Goal: Transaction & Acquisition: Purchase product/service

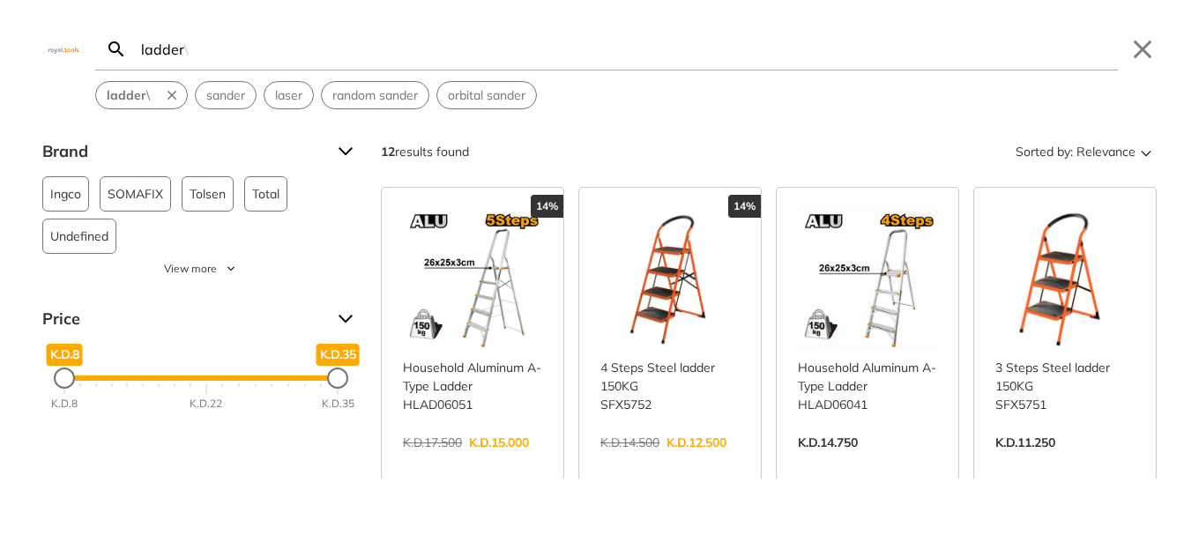
click at [482, 461] on link "View more →" at bounding box center [472, 461] width 139 height 0
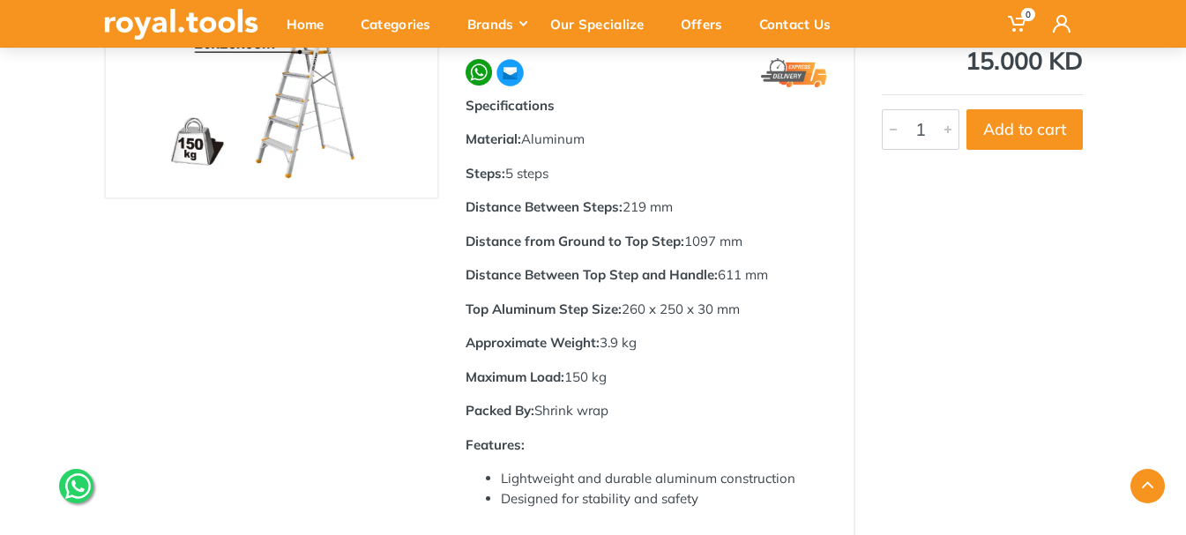
type input "ladder"
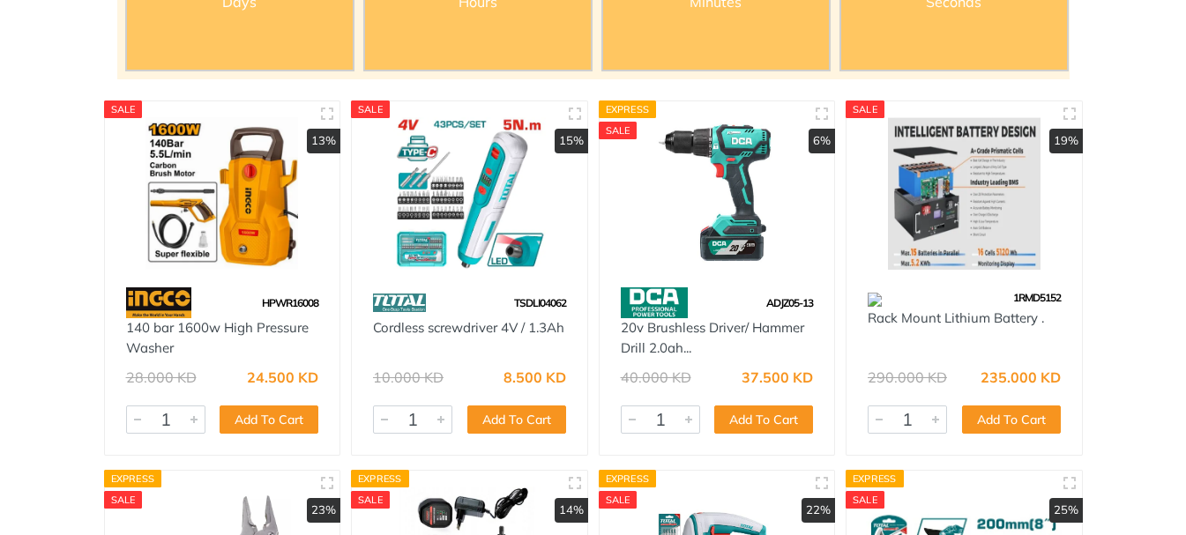
scroll to position [264, 0]
type input "ladder"
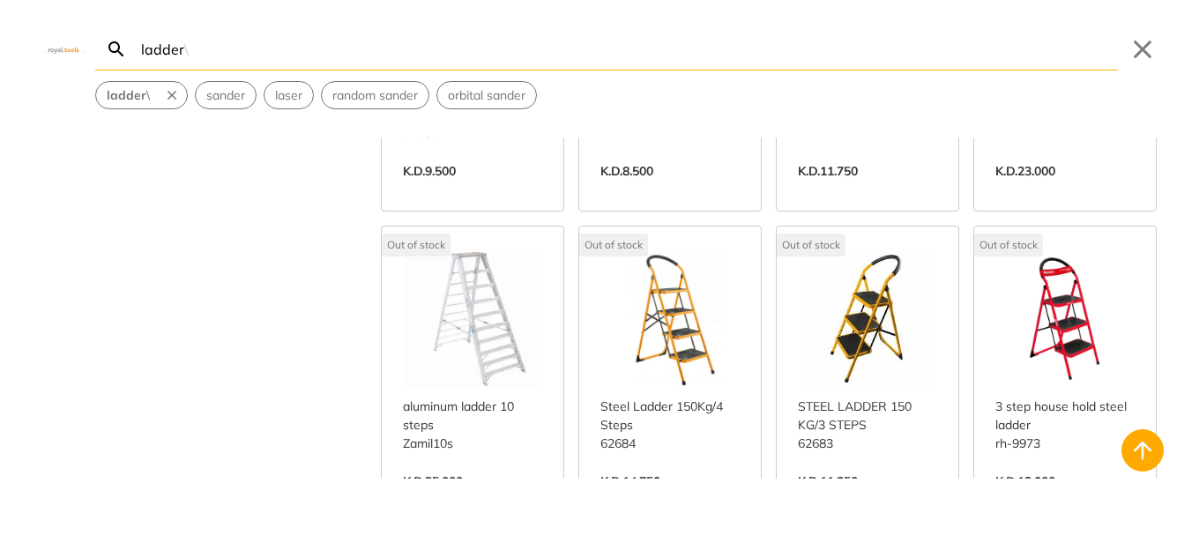
scroll to position [670, 0]
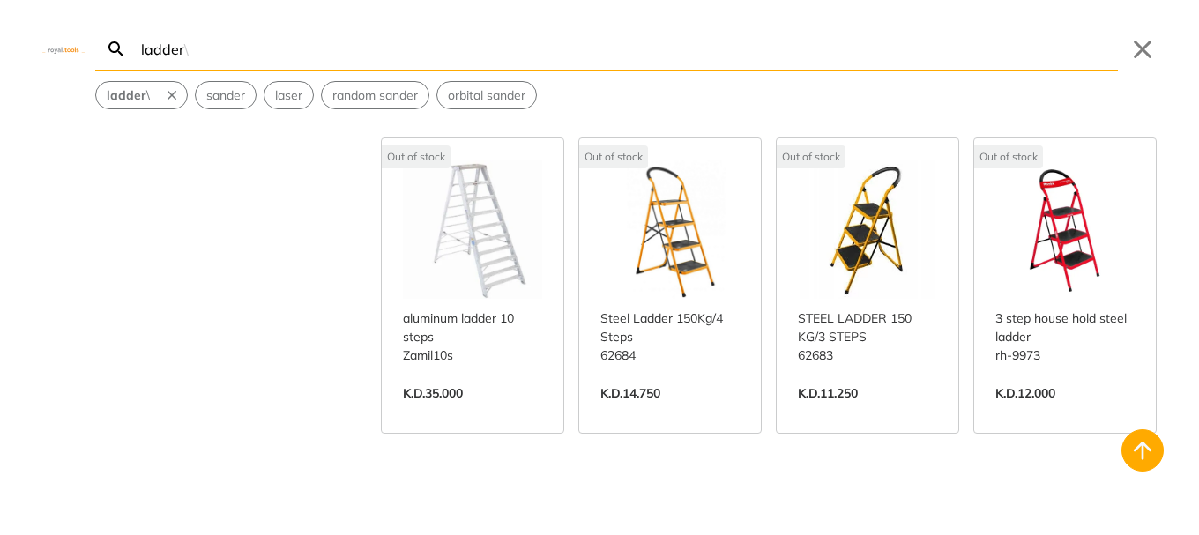
click at [502, 412] on link "View more →" at bounding box center [472, 412] width 139 height 0
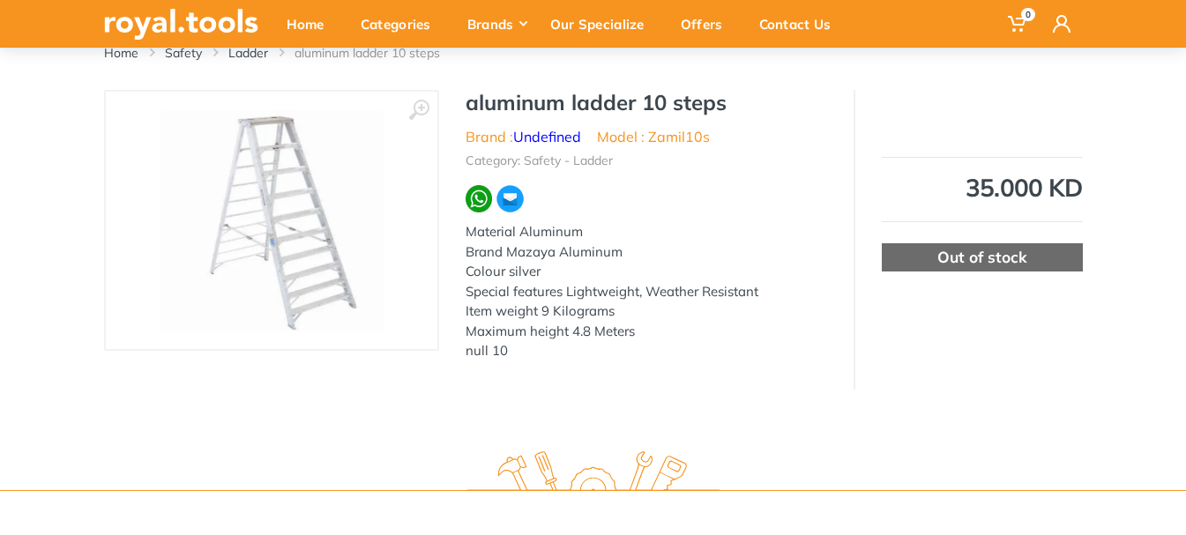
scroll to position [25, 0]
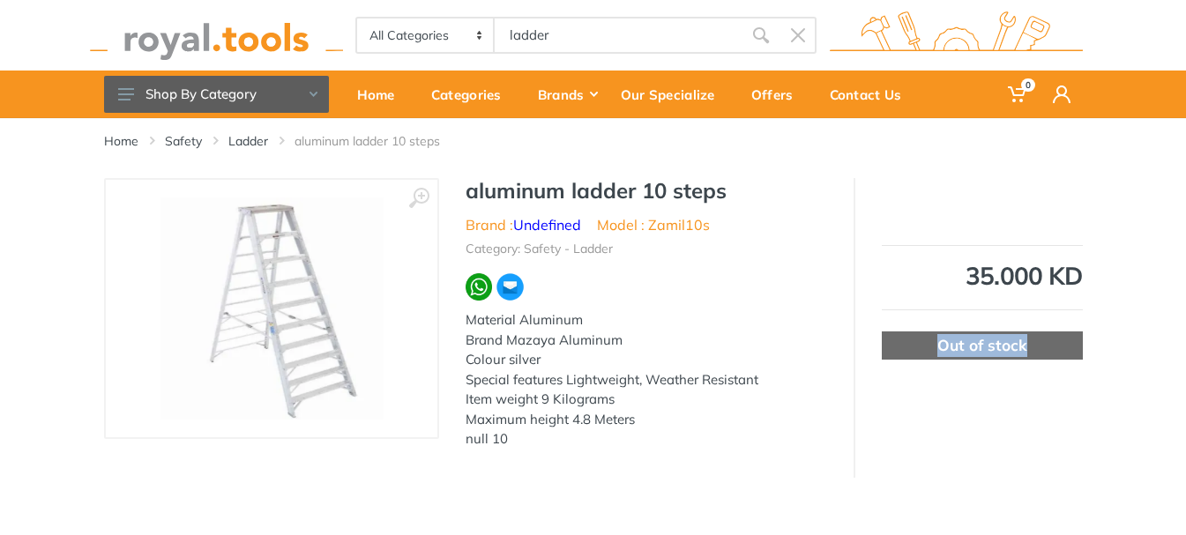
drag, startPoint x: 937, startPoint y: 348, endPoint x: 1030, endPoint y: 346, distance: 93.5
click at [1030, 346] on div "Out of stock" at bounding box center [981, 345] width 201 height 28
click at [1001, 355] on div "Out of stock" at bounding box center [981, 345] width 201 height 28
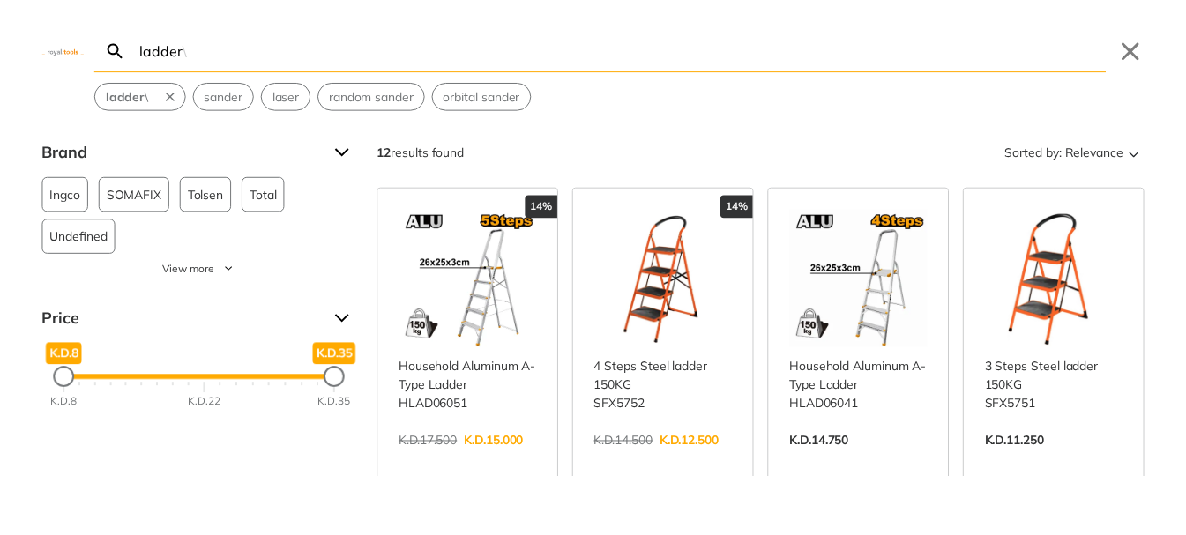
scroll to position [619, 0]
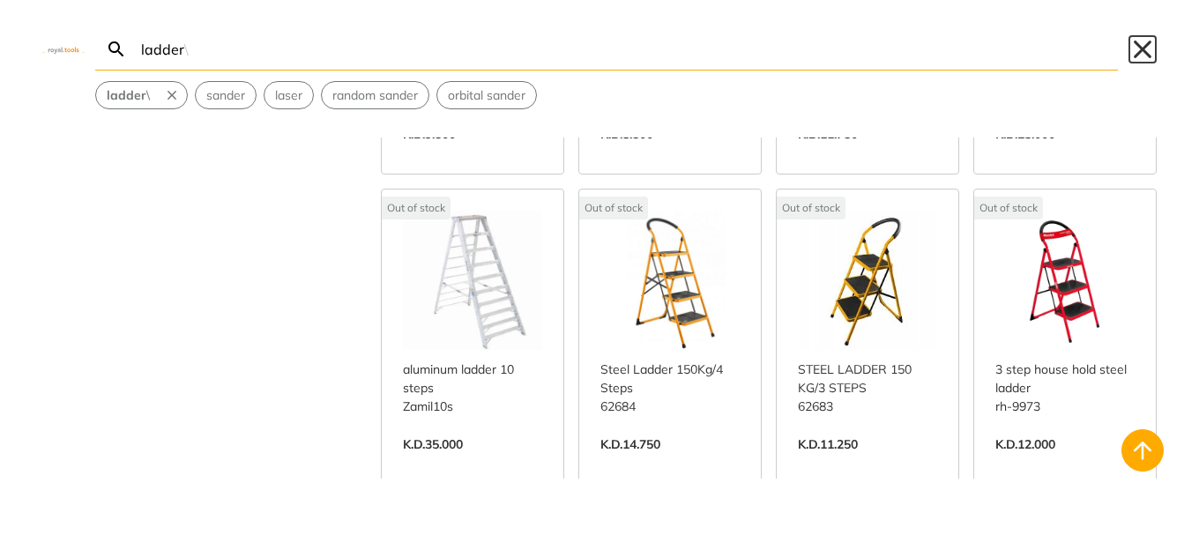
click at [1136, 45] on button "Close" at bounding box center [1142, 49] width 28 height 28
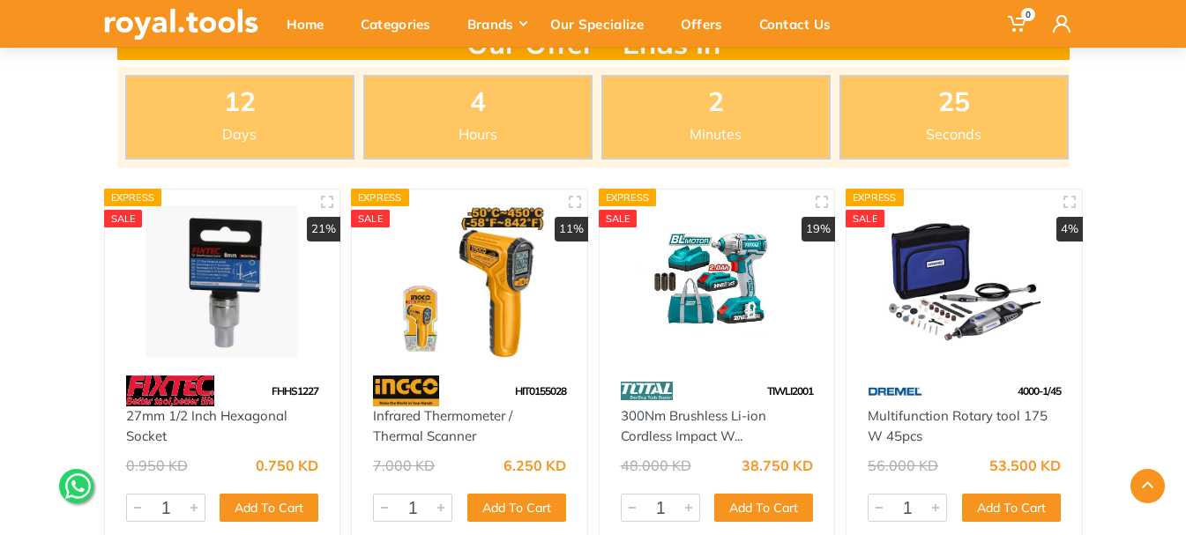
scroll to position [264, 0]
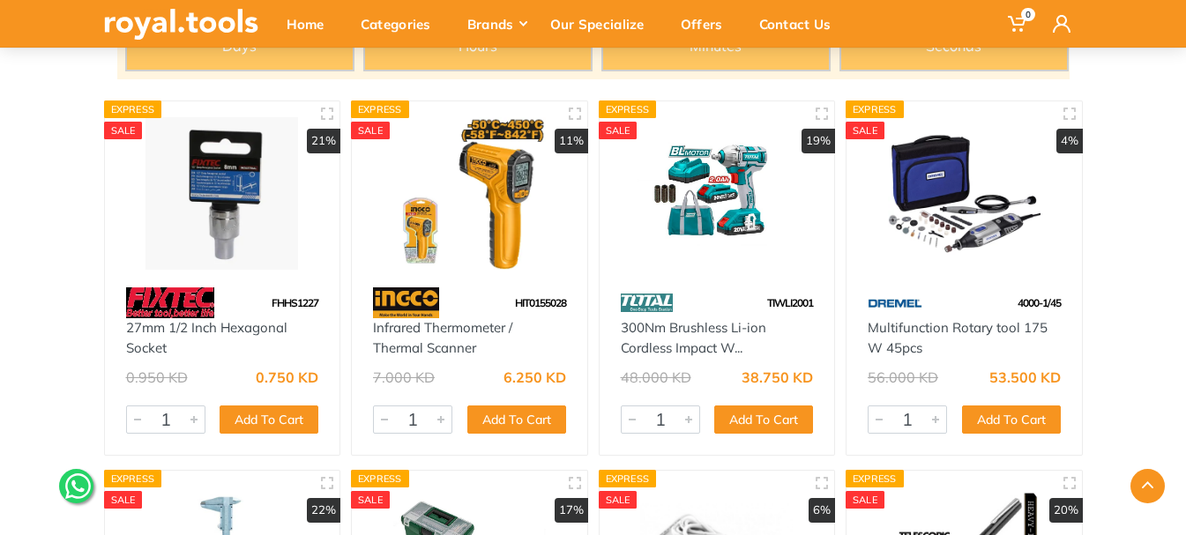
click at [669, 196] on img at bounding box center [717, 193] width 204 height 152
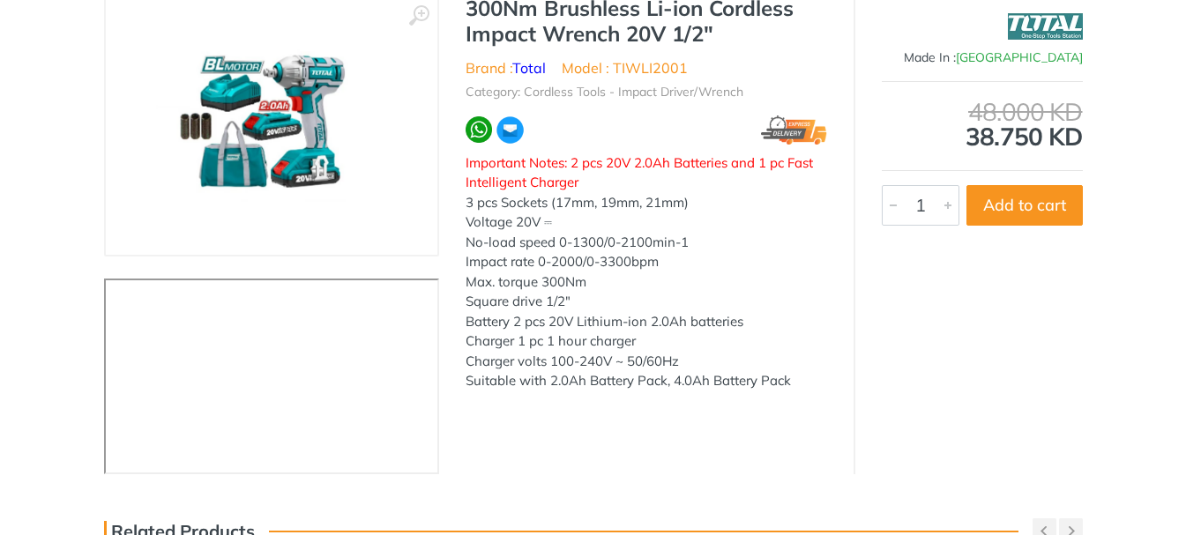
scroll to position [31, 0]
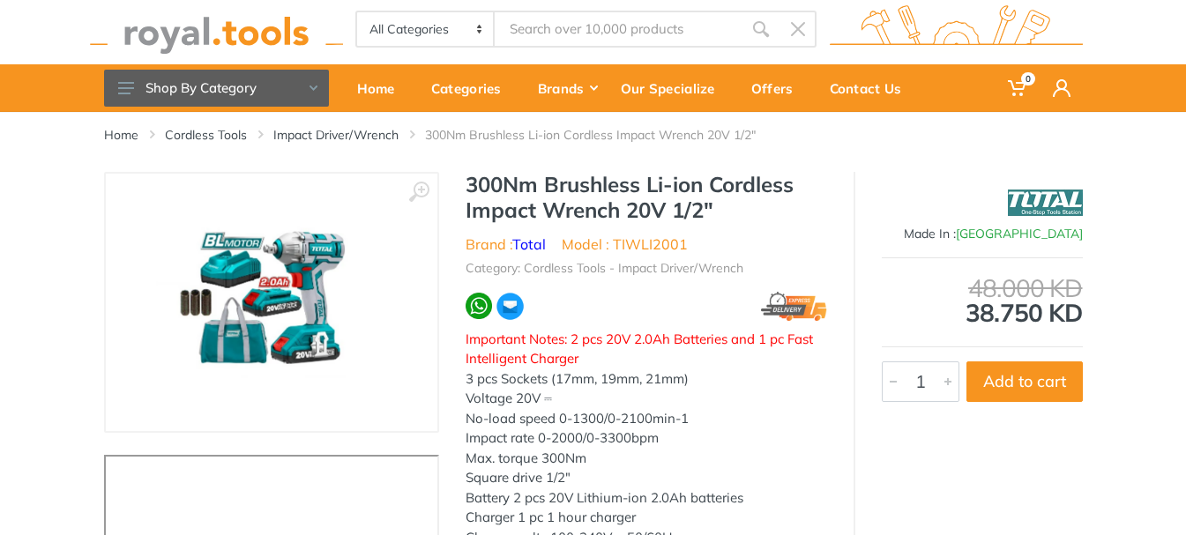
click at [211, 299] on img at bounding box center [271, 302] width 232 height 222
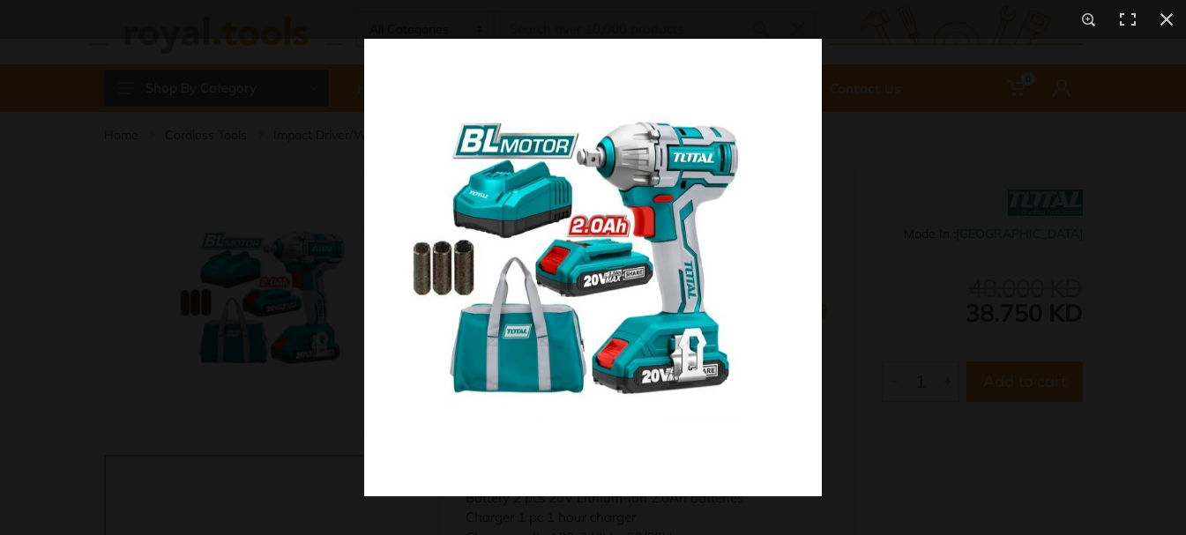
click at [460, 293] on img at bounding box center [592, 267] width 457 height 457
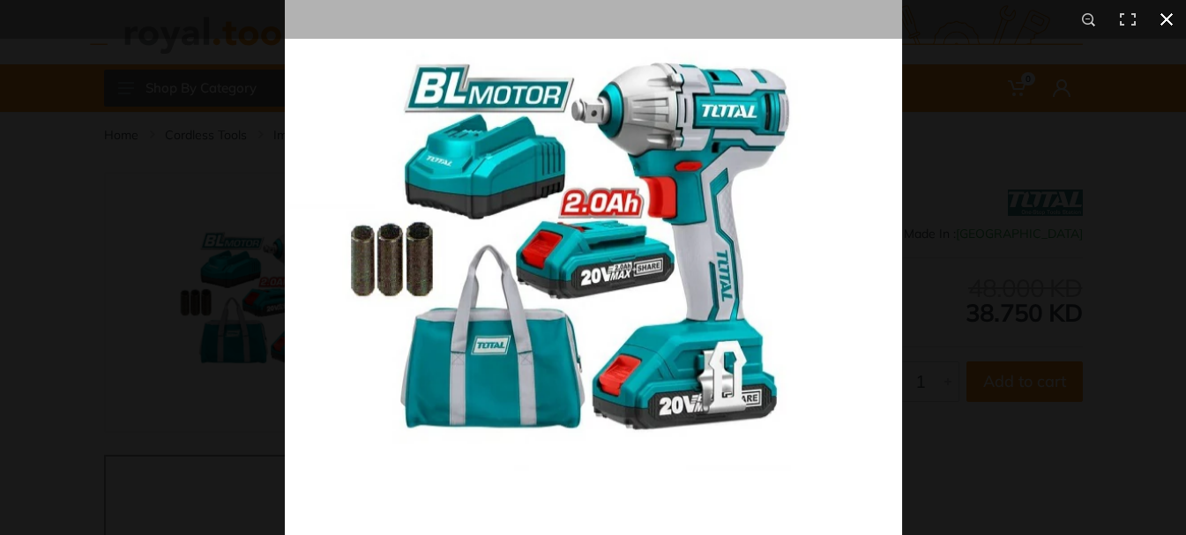
click at [1162, 27] on button at bounding box center [1166, 19] width 39 height 39
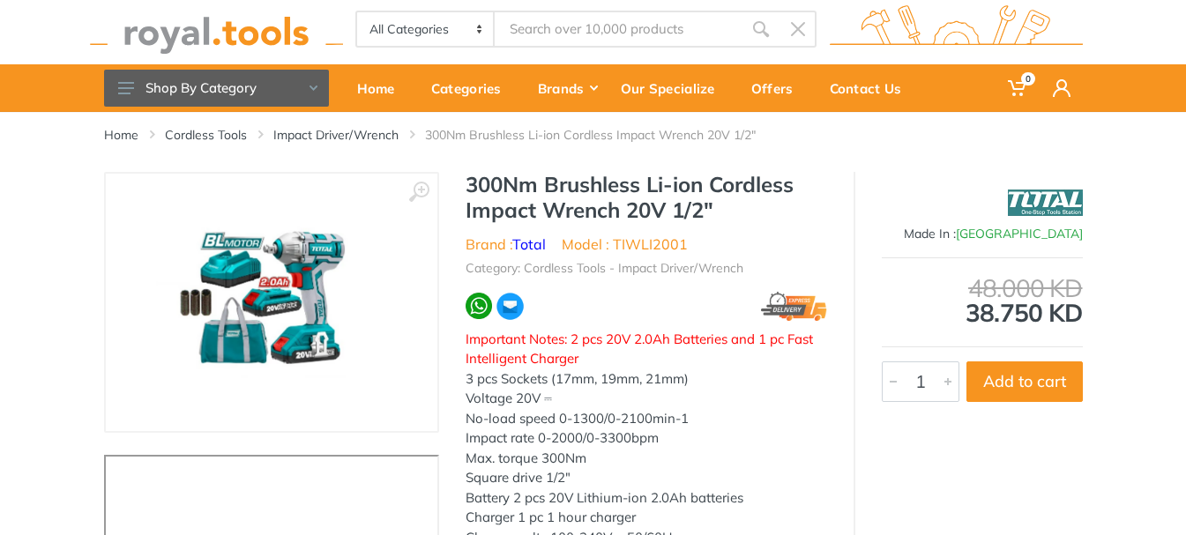
scroll to position [119, 0]
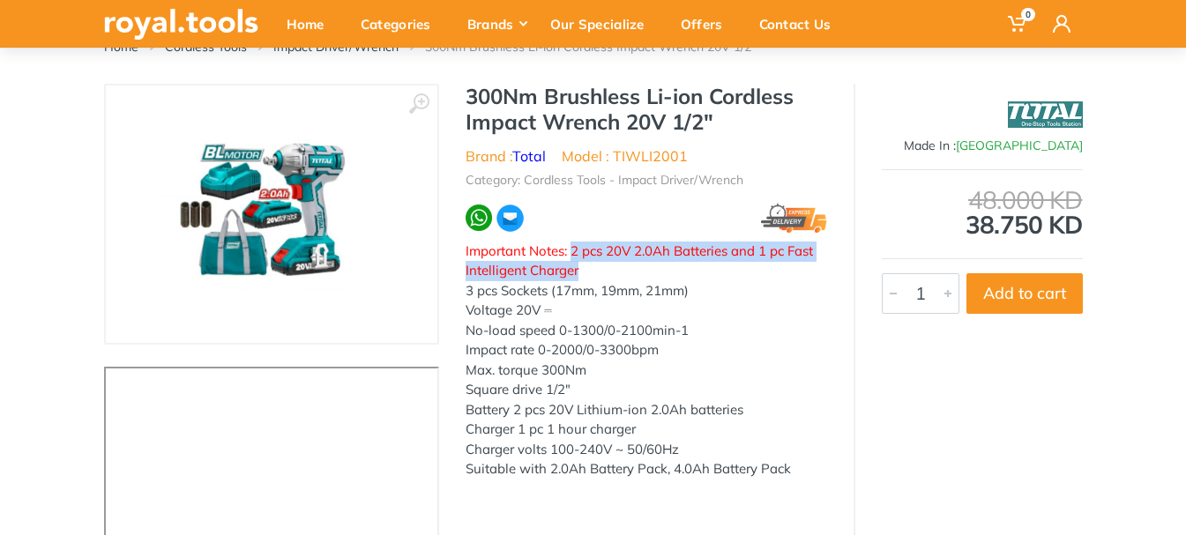
drag, startPoint x: 580, startPoint y: 251, endPoint x: 810, endPoint y: 262, distance: 230.3
click at [810, 262] on div "Important Notes: 2 pcs 20V 2.0Ah Batteries and 1 pc Fast Intelligent Charger 3 …" at bounding box center [645, 361] width 361 height 238
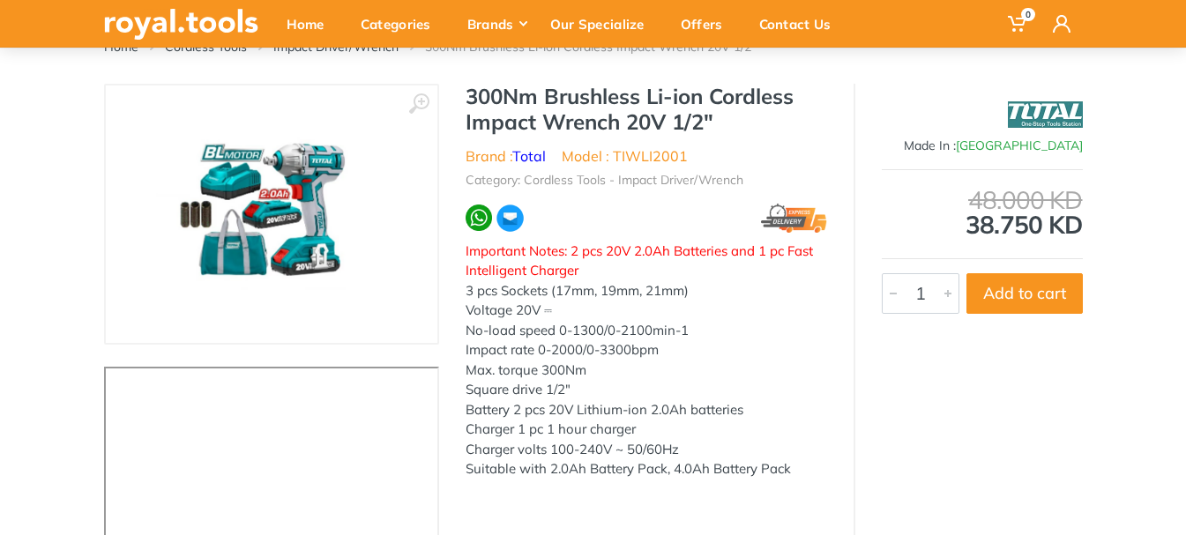
click at [684, 308] on div "3 pcs Sockets (17mm, 19mm, 21mm) Voltage 20V ⎓" at bounding box center [645, 301] width 361 height 40
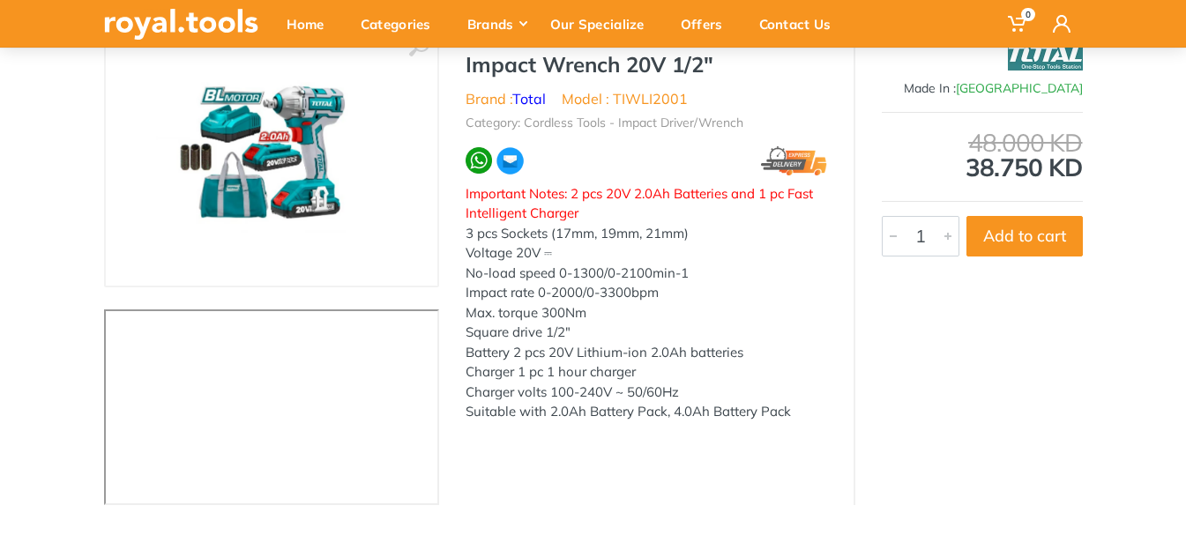
scroll to position [0, 0]
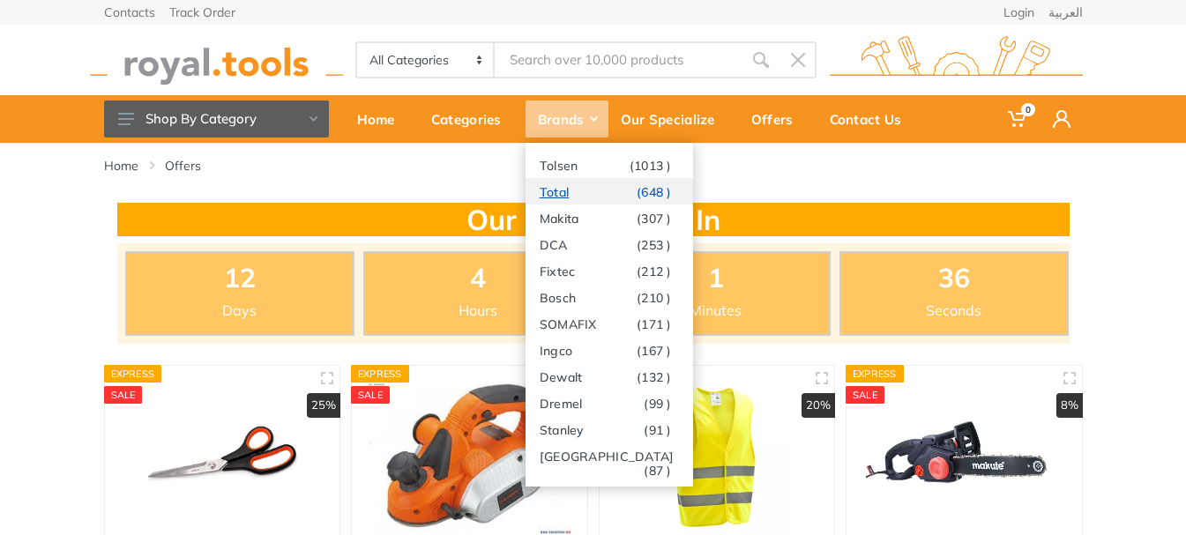
click at [574, 191] on link "Total (648 )" at bounding box center [608, 191] width 167 height 26
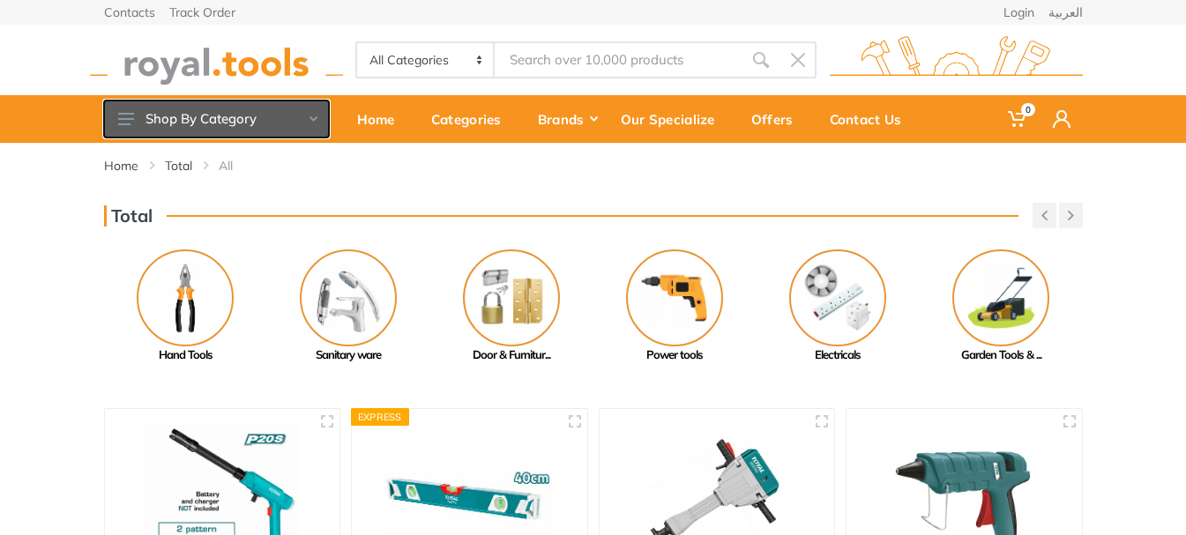
click at [299, 120] on button "Shop By Category" at bounding box center [216, 118] width 225 height 37
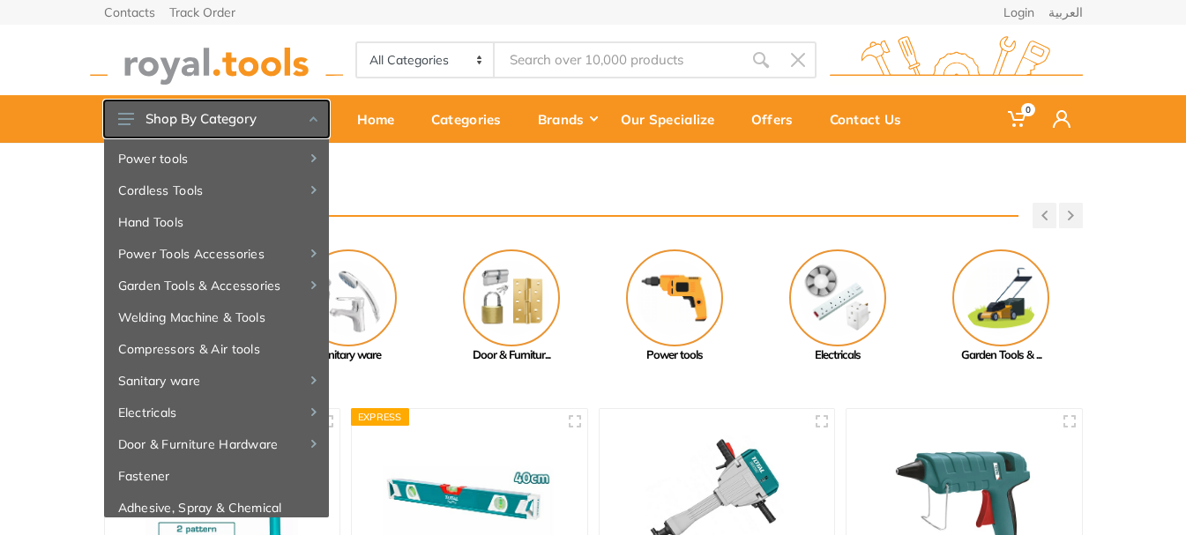
click at [309, 118] on button "Shop By Category" at bounding box center [216, 118] width 225 height 37
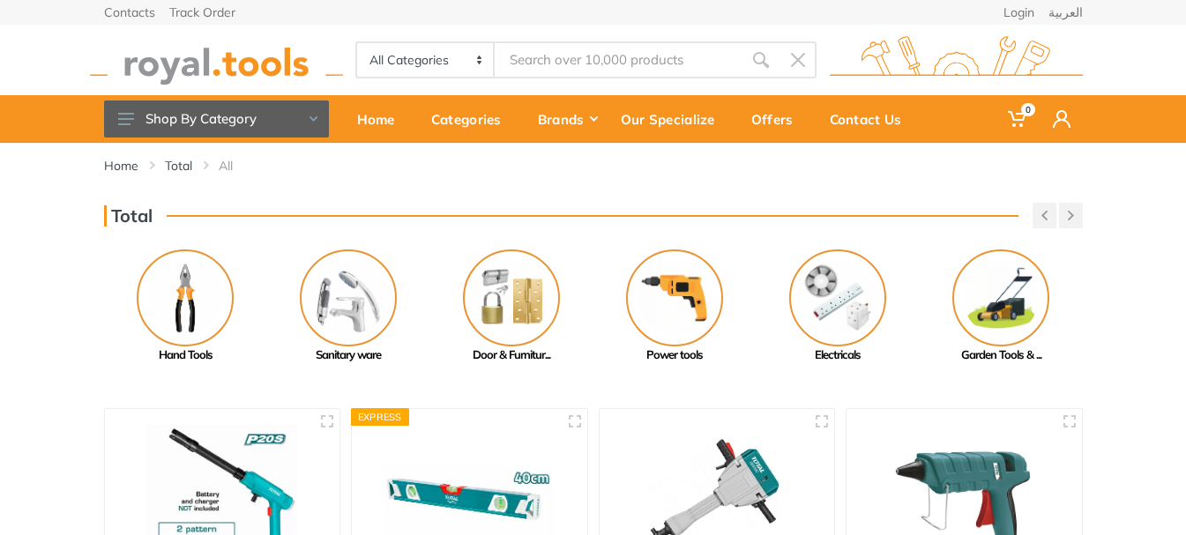
click at [423, 49] on select "All Categories Power tools Cordless Tools Hand Tools Power Tools Accessories Ga…" at bounding box center [426, 59] width 138 height 33
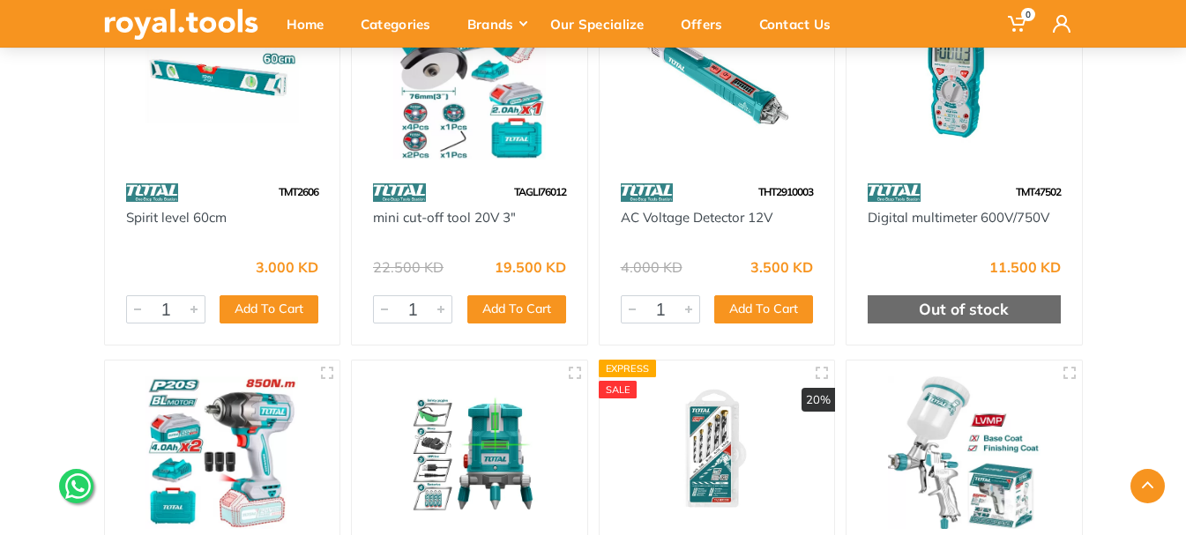
scroll to position [4760, 0]
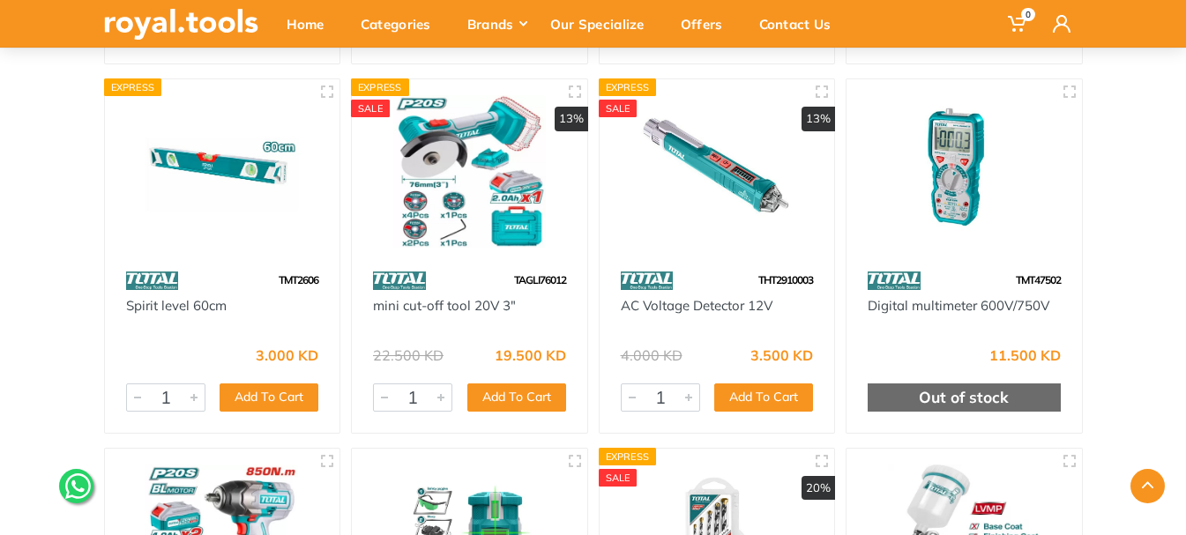
drag, startPoint x: 376, startPoint y: 355, endPoint x: 502, endPoint y: 358, distance: 127.0
click at [450, 355] on div "22.500 KD 19.500 KD" at bounding box center [469, 349] width 193 height 26
click at [532, 357] on div "19.500 KD" at bounding box center [530, 355] width 71 height 14
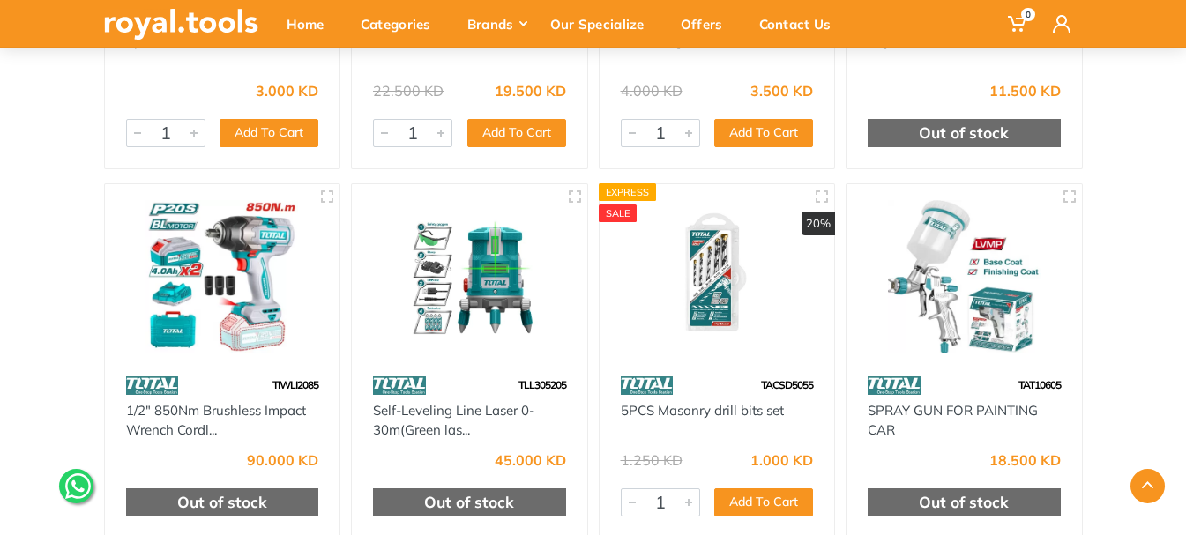
scroll to position [5113, 0]
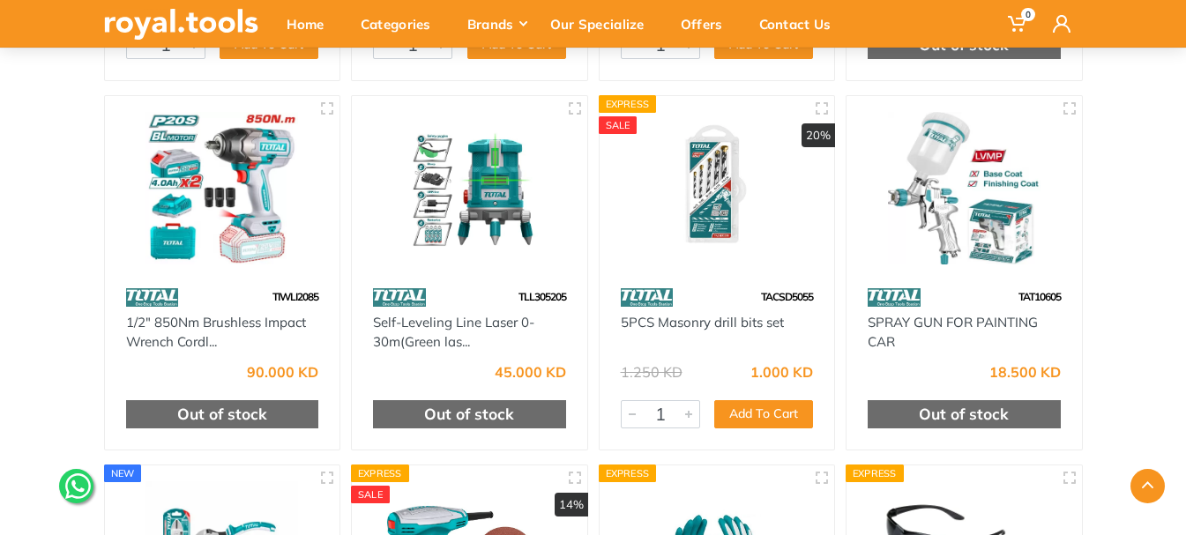
drag, startPoint x: 247, startPoint y: 372, endPoint x: 305, endPoint y: 376, distance: 58.3
click at [305, 376] on div "90.000 KD" at bounding box center [222, 366] width 193 height 26
click at [308, 334] on div "1/2" 850Nm Brushless Impact Wrench Cordl..." at bounding box center [222, 333] width 193 height 40
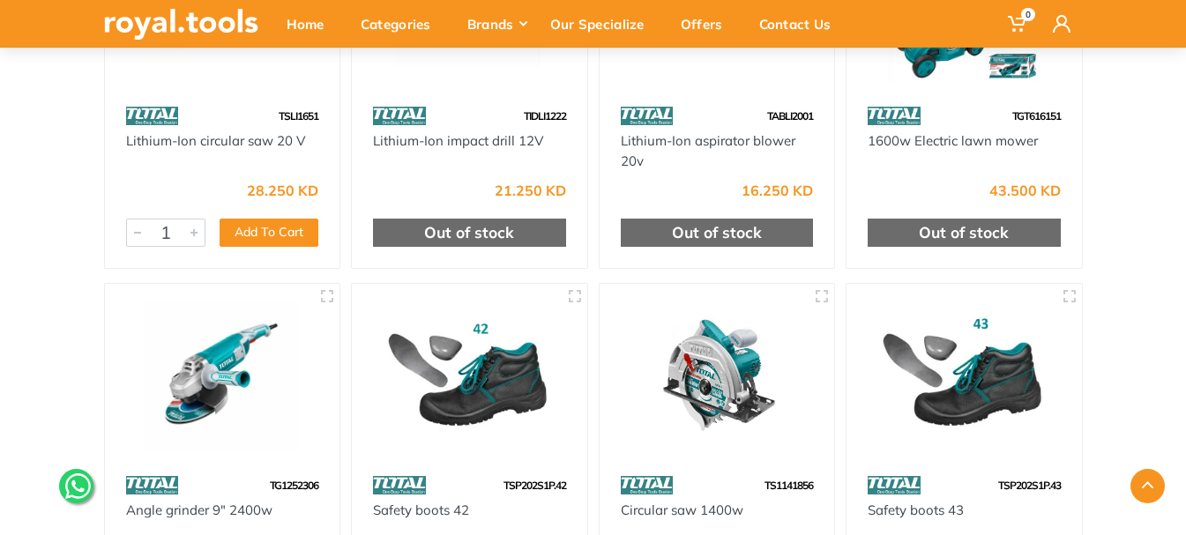
scroll to position [7228, 0]
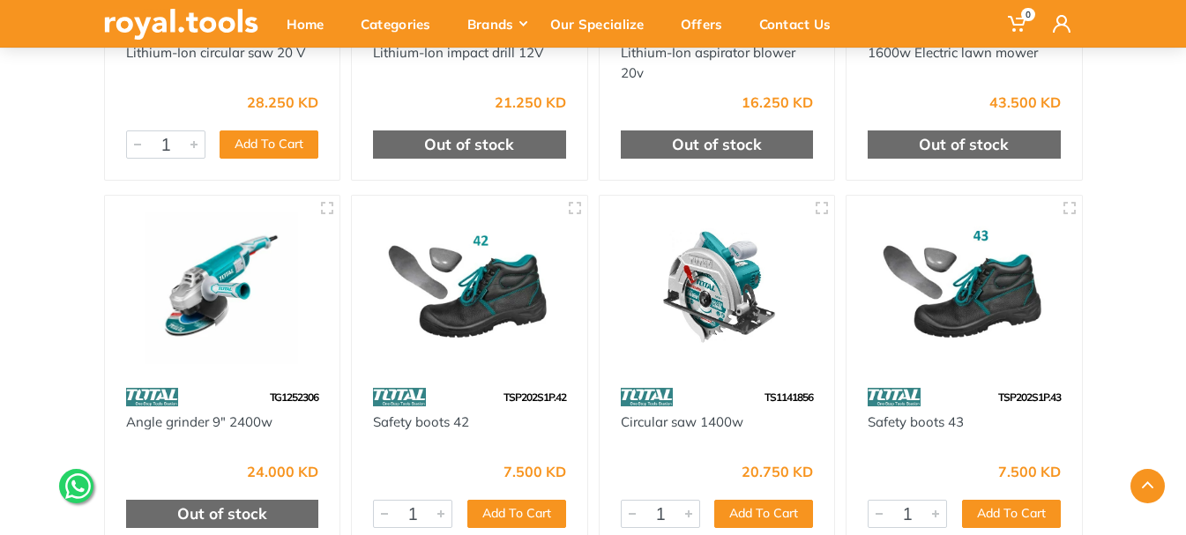
drag, startPoint x: 748, startPoint y: 342, endPoint x: 688, endPoint y: 383, distance: 72.4
click at [688, 383] on div "TS1141856" at bounding box center [716, 397] width 235 height 31
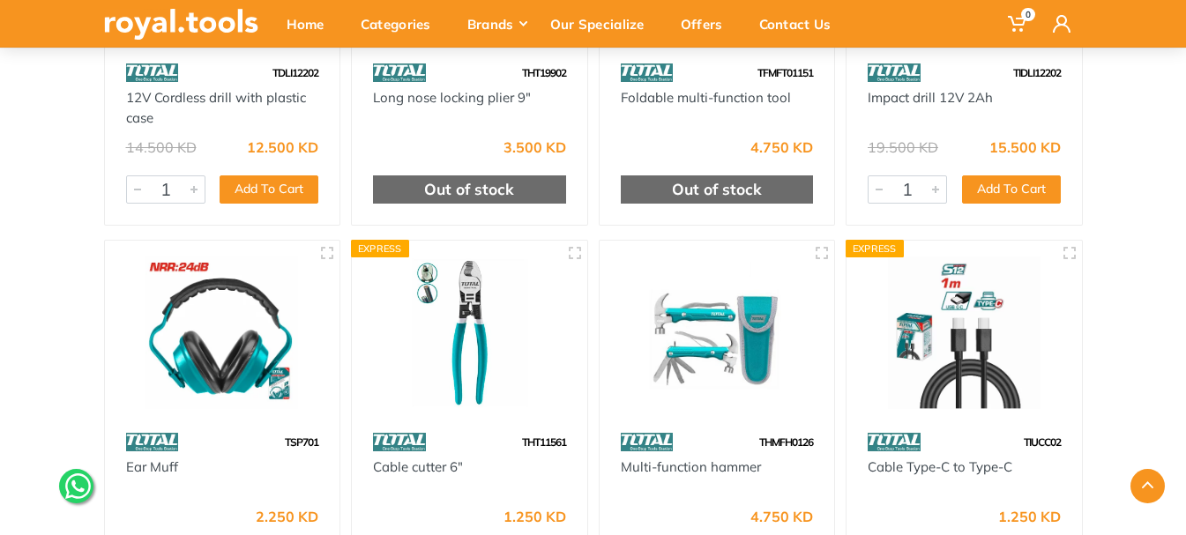
scroll to position [10225, 0]
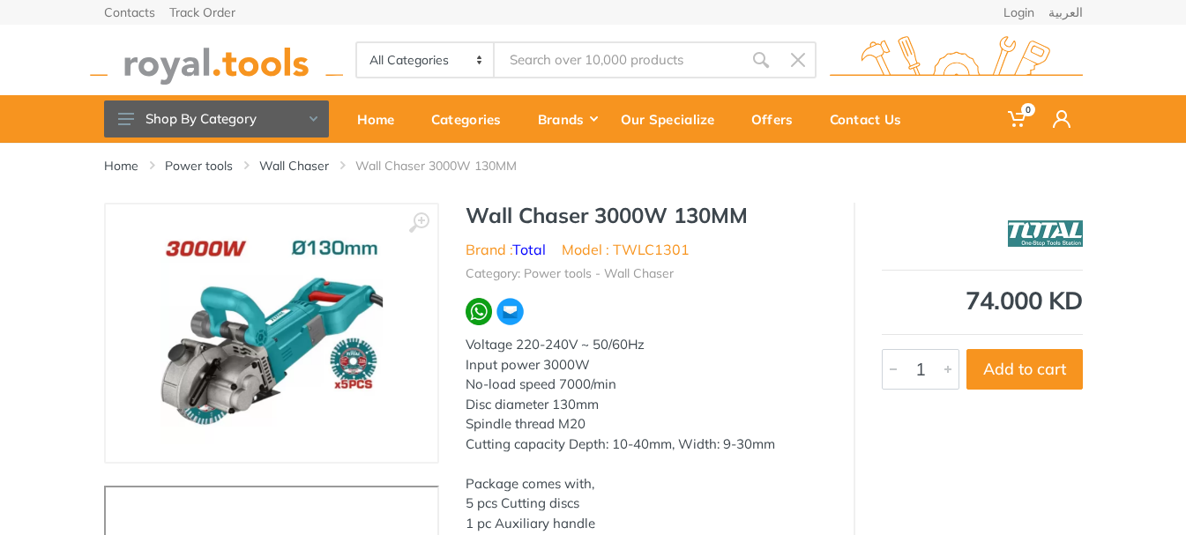
scroll to position [176, 0]
